Goal: Task Accomplishment & Management: Complete application form

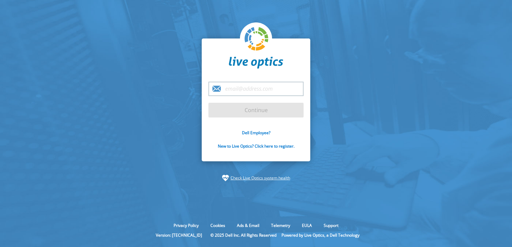
click at [244, 89] on input "email" at bounding box center [255, 89] width 95 height 14
type input "[PERSON_NAME][EMAIL_ADDRESS][PERSON_NAME][DOMAIN_NAME]"
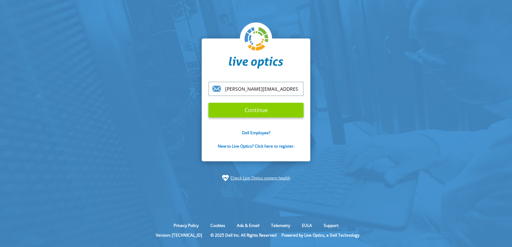
click at [253, 111] on input "Continue" at bounding box center [255, 110] width 95 height 15
click at [259, 111] on input "Continue" at bounding box center [255, 110] width 95 height 15
click at [254, 109] on input "Continue" at bounding box center [255, 110] width 95 height 15
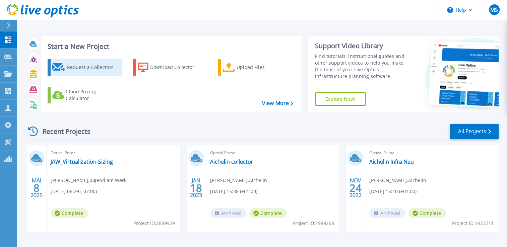
click at [80, 69] on div "Request a Collection" at bounding box center [94, 67] width 54 height 13
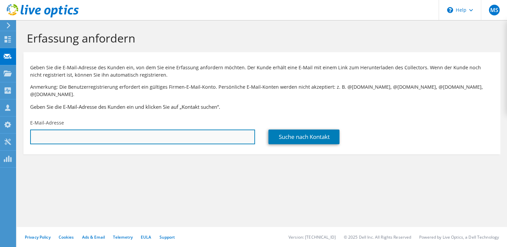
click at [145, 132] on input "text" at bounding box center [142, 137] width 225 height 15
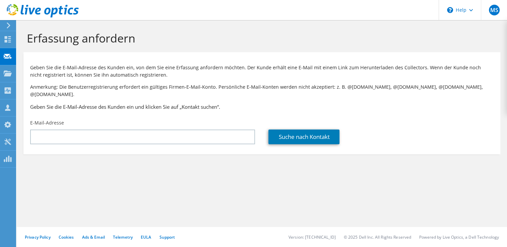
click at [187, 81] on div "Geben Sie die E-Mail-Adresse des Kunden ein, von dem Sie eine Erfassung anforde…" at bounding box center [261, 86] width 477 height 61
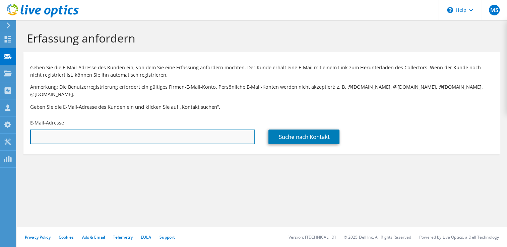
click at [119, 132] on input "text" at bounding box center [142, 137] width 225 height 15
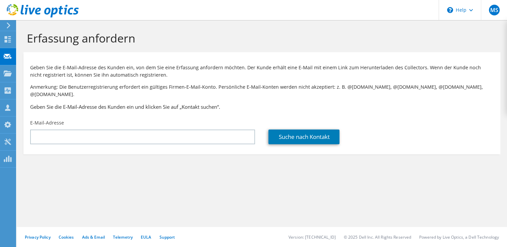
click at [189, 162] on section "Erfassung anfordern Geben Sie die E-Mail-Adresse des Kunden ein, von dem Sie ei…" at bounding box center [262, 104] width 490 height 168
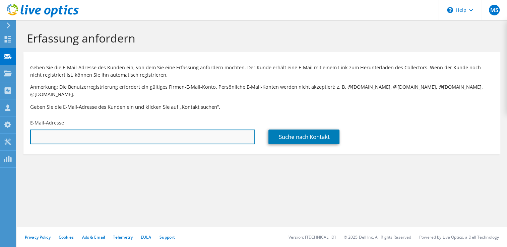
click at [95, 132] on input "text" at bounding box center [142, 137] width 225 height 15
paste input "'m.ribitsch@akbild.ac.at'"
click at [35, 131] on input "'m.ribitsch@akbild.ac.at" at bounding box center [142, 137] width 225 height 15
click at [106, 130] on input "m.ribitsch@akbild.ac.at" at bounding box center [142, 137] width 225 height 15
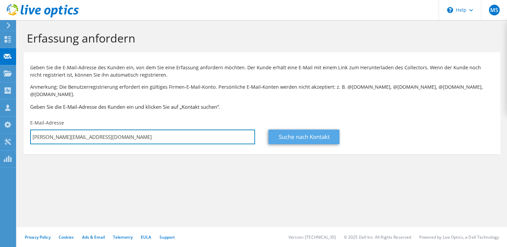
type input "m.ribitsch@akbild.ac.at"
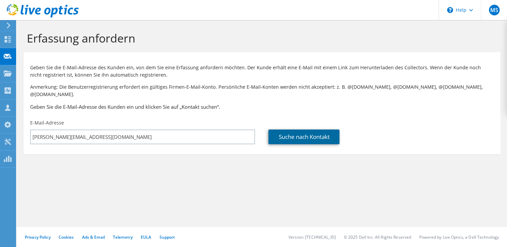
click at [308, 131] on link "Suche nach Kontakt" at bounding box center [303, 137] width 71 height 15
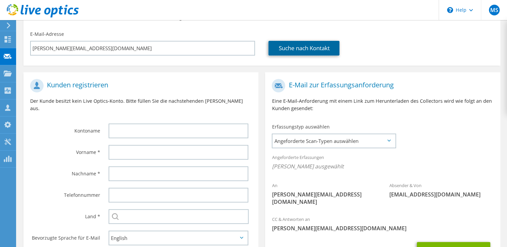
scroll to position [101, 0]
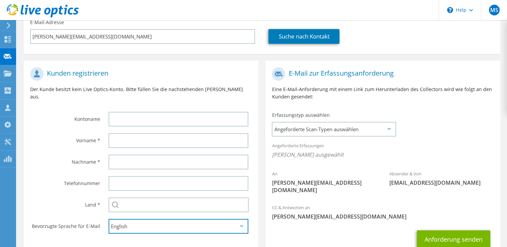
click at [244, 219] on select "English Deutsch Español Français Italiano Polski Português Русский 한국어 中文 日本語" at bounding box center [179, 226] width 140 height 15
select select "de-DE"
click at [109, 219] on select "English Deutsch Español Français Italiano Polski Português Русский 한국어 中文 日本語" at bounding box center [179, 226] width 140 height 15
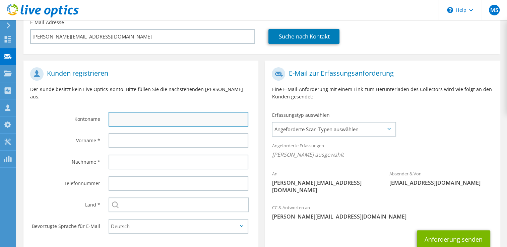
click at [146, 112] on input "text" at bounding box center [179, 119] width 140 height 15
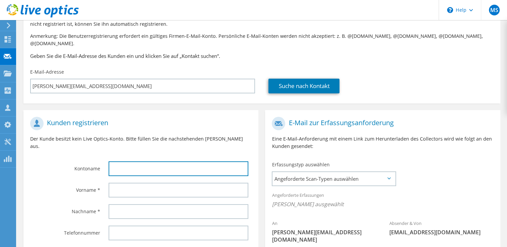
scroll to position [67, 0]
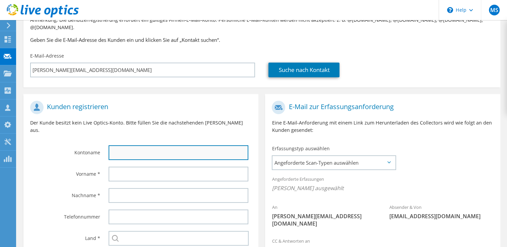
click at [157, 145] on input "text" at bounding box center [179, 152] width 140 height 15
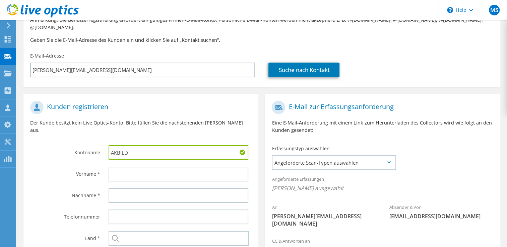
type input "AKBILD"
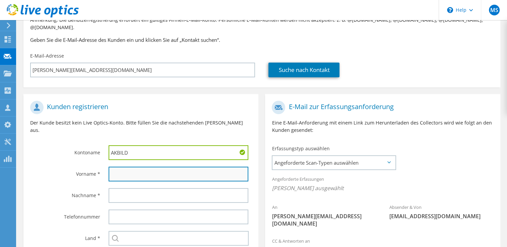
click at [126, 167] on input "text" at bounding box center [179, 174] width 140 height 15
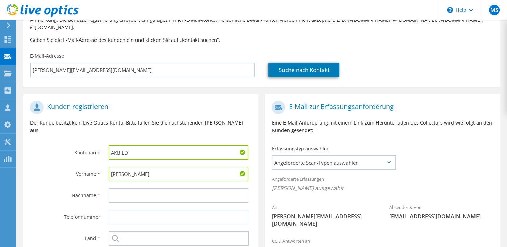
type input "Martin"
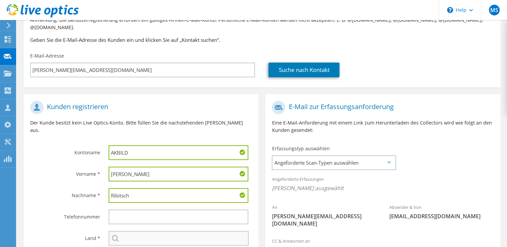
type input "Ribitsch"
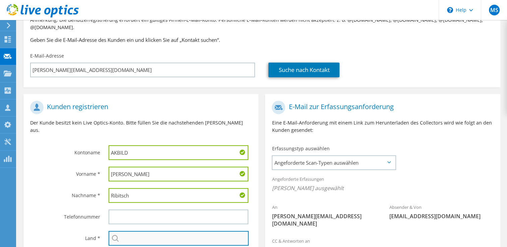
click at [148, 231] on input "text" at bounding box center [179, 238] width 140 height 15
click at [125, 231] on input "text" at bounding box center [179, 238] width 140 height 15
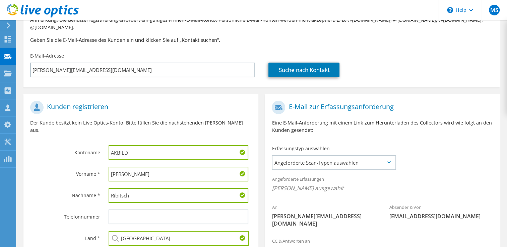
type input "Österreich"
click at [71, 228] on div "Land *" at bounding box center [62, 238] width 78 height 21
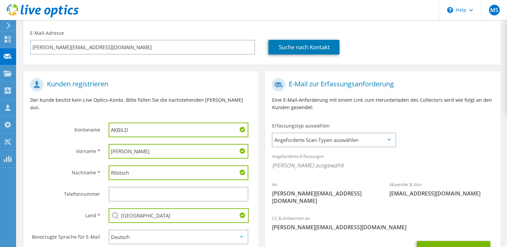
scroll to position [101, 0]
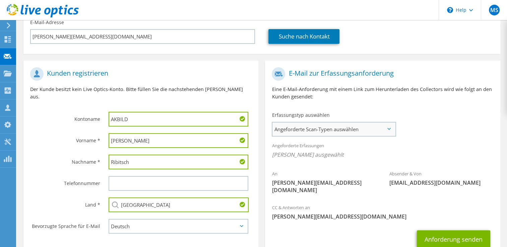
click at [388, 123] on span "Angeforderte Scan-Typen auswählen" at bounding box center [333, 129] width 122 height 13
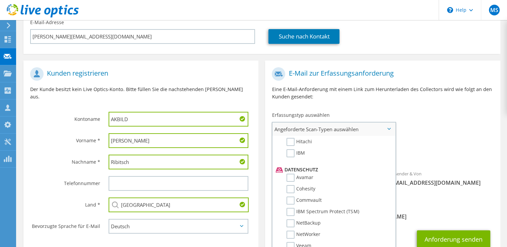
scroll to position [303, 0]
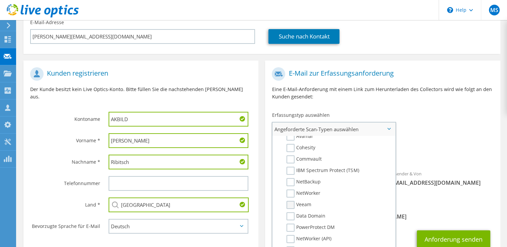
click at [290, 201] on label "Veeam" at bounding box center [299, 205] width 25 height 8
click at [0, 0] on input "Veeam" at bounding box center [0, 0] width 0 height 0
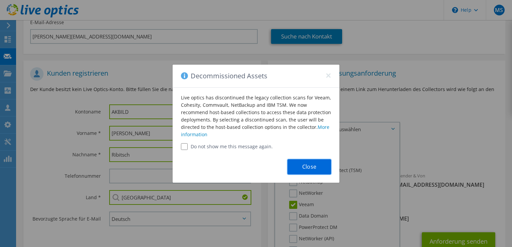
click at [313, 168] on button "Close" at bounding box center [310, 167] width 44 height 15
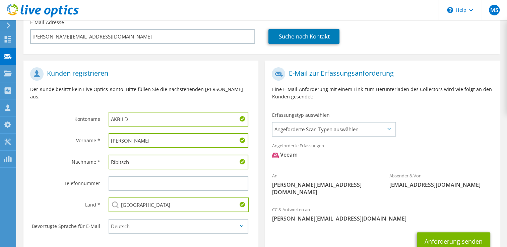
click at [387, 128] on icon at bounding box center [388, 129] width 3 height 2
click at [390, 128] on icon at bounding box center [388, 129] width 3 height 2
click at [389, 128] on icon at bounding box center [388, 129] width 3 height 2
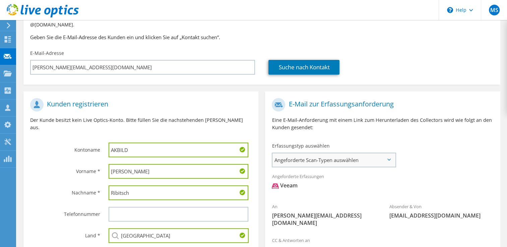
scroll to position [69, 0]
click at [389, 160] on icon at bounding box center [388, 161] width 3 height 2
click at [388, 155] on span "Angeforderte Scan-Typen auswählen" at bounding box center [333, 160] width 122 height 13
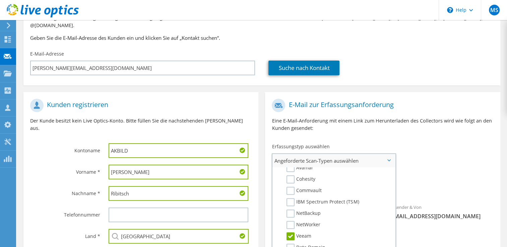
click at [291, 233] on label "Veeam" at bounding box center [299, 237] width 25 height 8
click at [0, 0] on input "Veeam" at bounding box center [0, 0] width 0 height 0
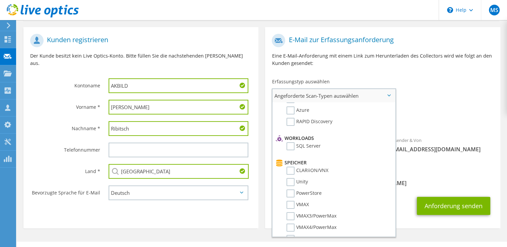
scroll to position [0, 0]
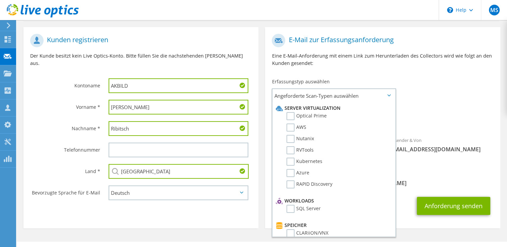
click at [383, 62] on div "E-Mail zur Erfassungsanforderung Eine E-Mail-Anforderung mit einem Link zum Her…" at bounding box center [382, 52] width 235 height 45
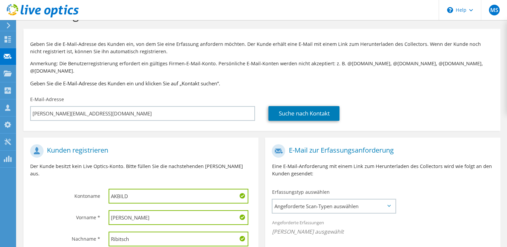
scroll to position [34, 0]
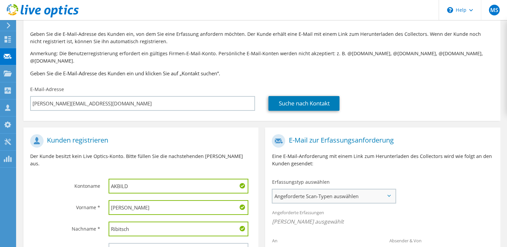
click at [387, 190] on span "Angeforderte Scan-Typen auswählen" at bounding box center [333, 196] width 122 height 13
click at [290, 213] on label "Optical Prime" at bounding box center [307, 217] width 40 height 8
click at [0, 0] on input "Optical Prime" at bounding box center [0, 0] width 0 height 0
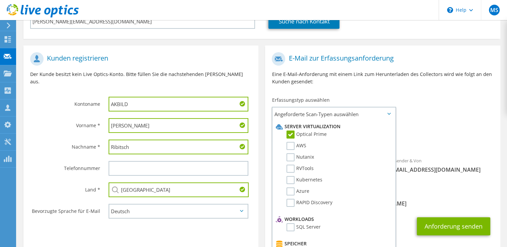
scroll to position [134, 0]
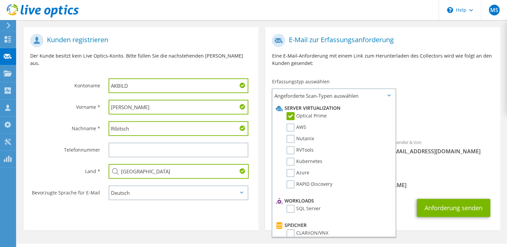
drag, startPoint x: 420, startPoint y: 115, endPoint x: 418, endPoint y: 101, distance: 13.6
click at [420, 118] on span "Optical Prime" at bounding box center [383, 123] width 222 height 11
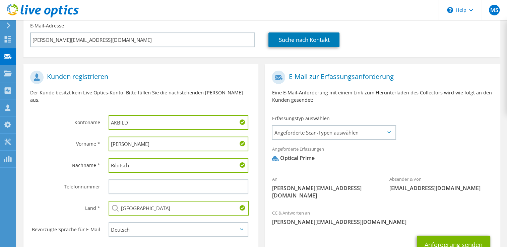
scroll to position [101, 0]
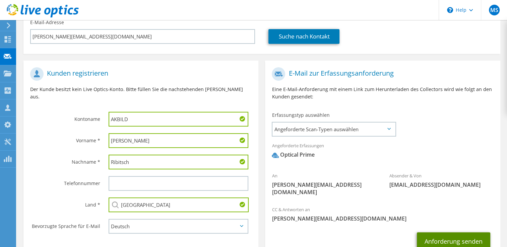
click at [457, 233] on button "Anforderung senden" at bounding box center [453, 242] width 73 height 18
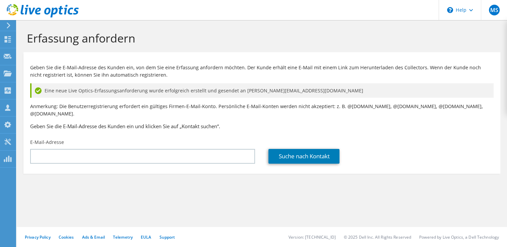
click at [40, 12] on icon at bounding box center [43, 11] width 72 height 14
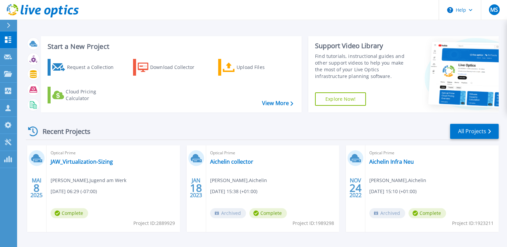
click at [346, 102] on link "Explore Now!" at bounding box center [340, 98] width 51 height 13
